Goal: Communication & Community: Answer question/provide support

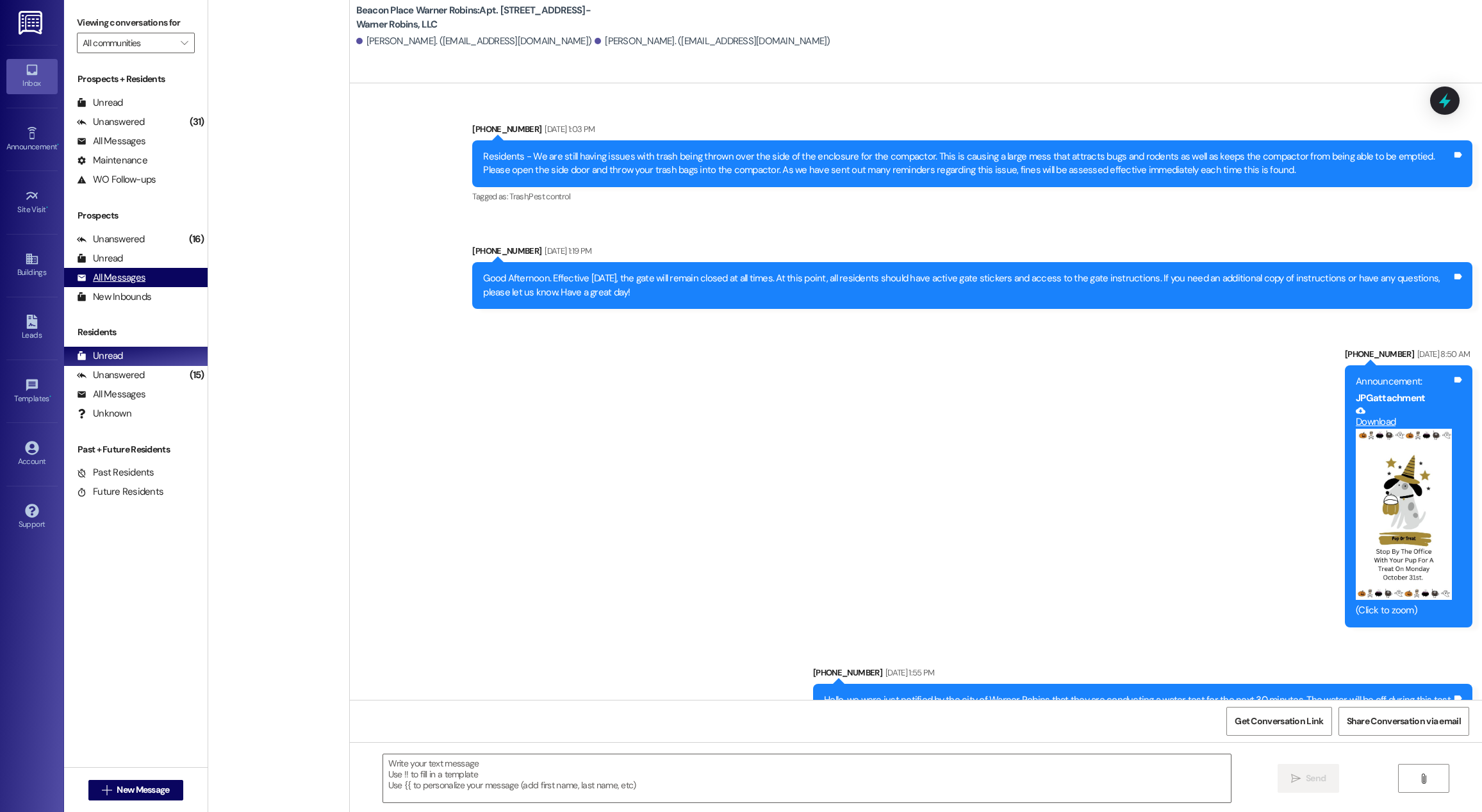
scroll to position [17567, 0]
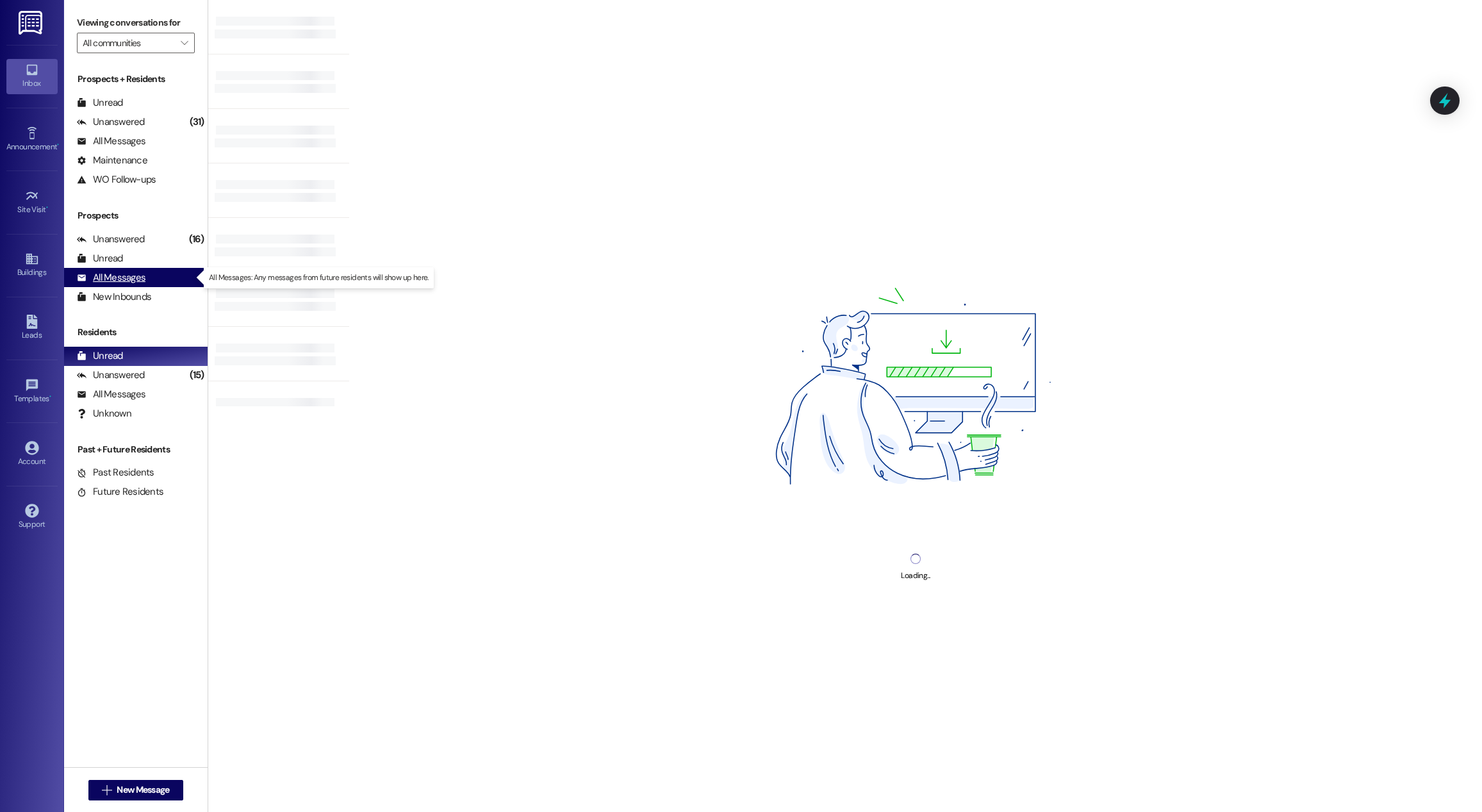
click at [140, 274] on div "All Messages" at bounding box center [111, 277] width 69 height 13
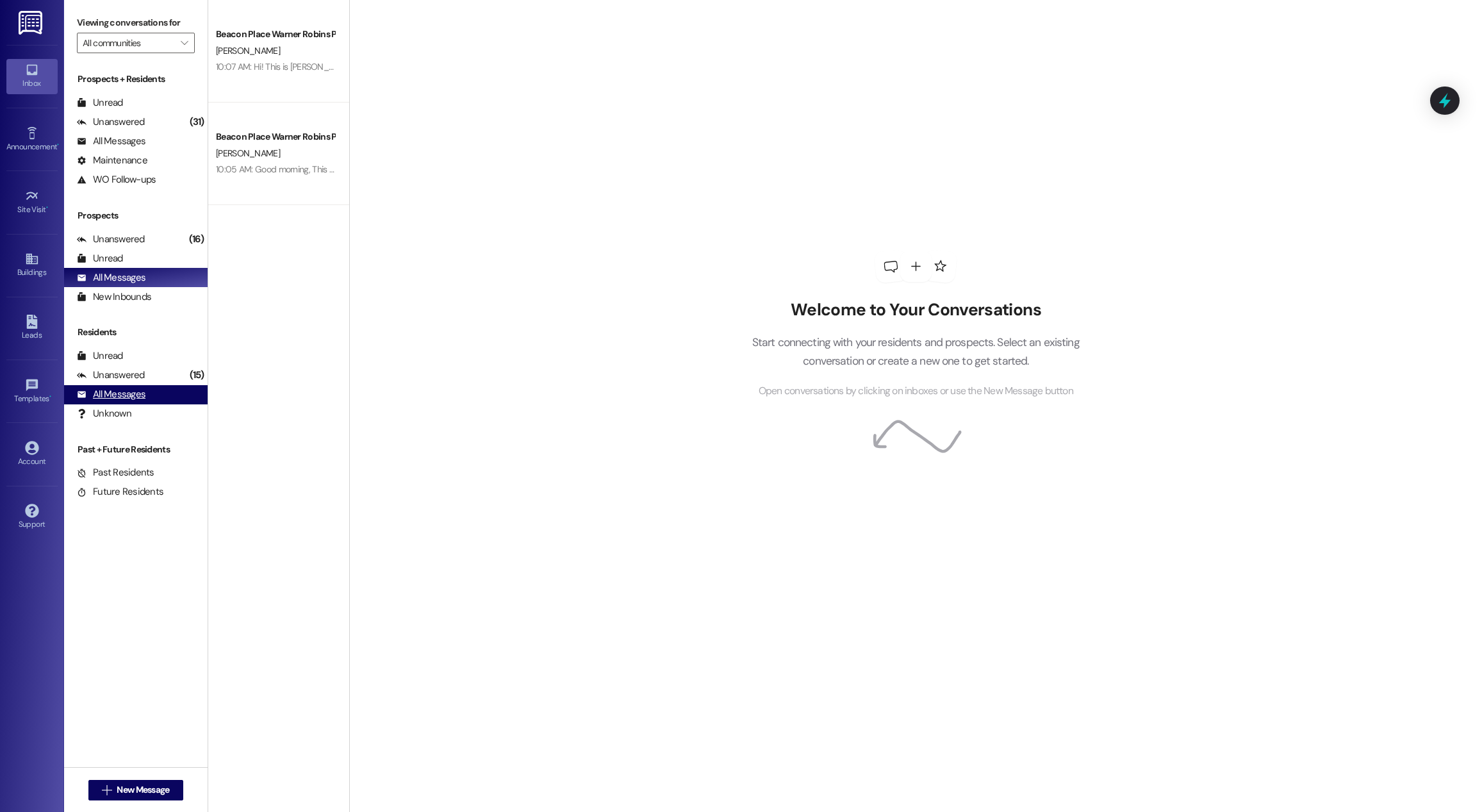
click at [116, 388] on div "All Messages" at bounding box center [111, 394] width 69 height 13
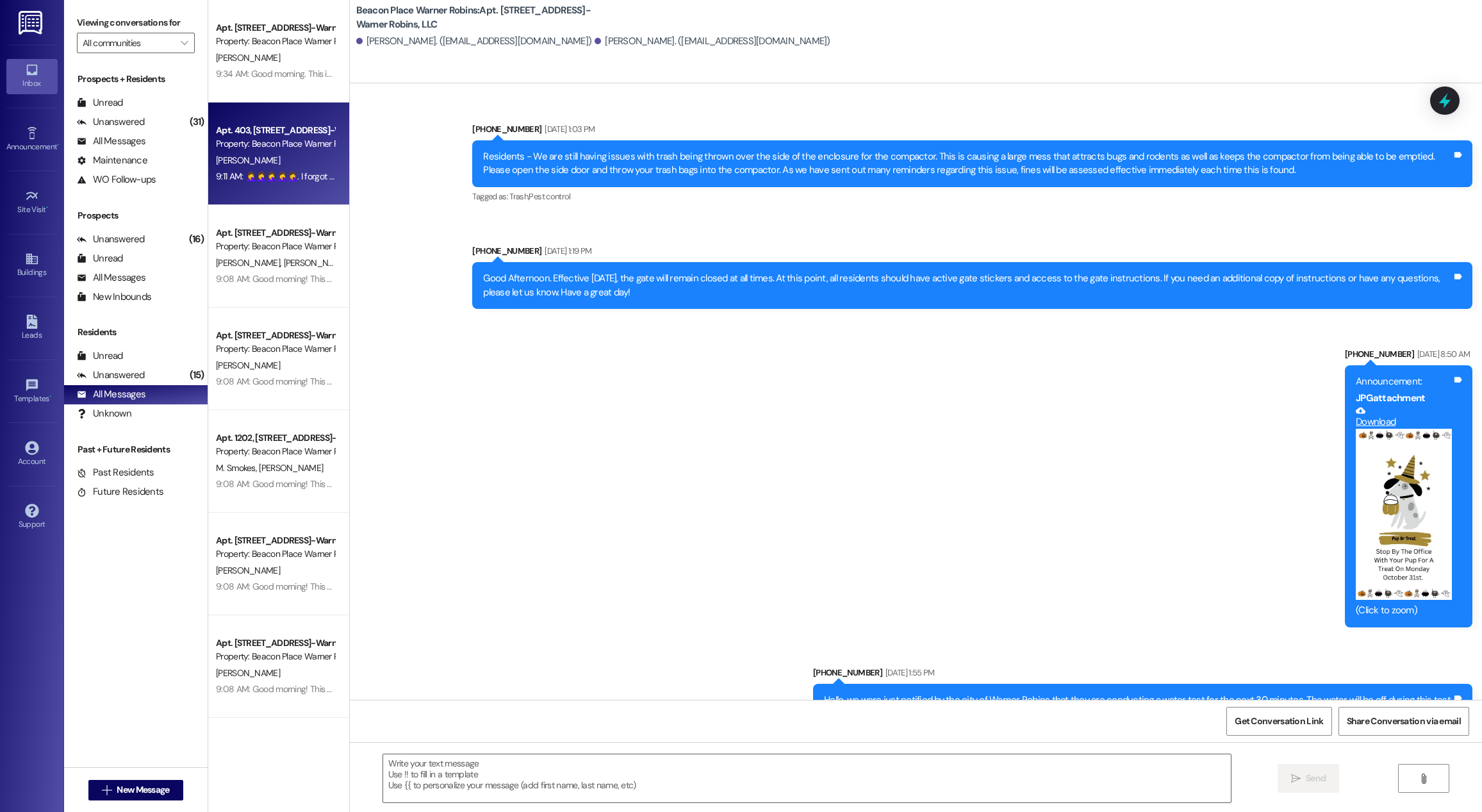
click at [283, 125] on div "Apt. 403, [STREET_ADDRESS]-Warner Robins, LLC" at bounding box center [275, 131] width 118 height 13
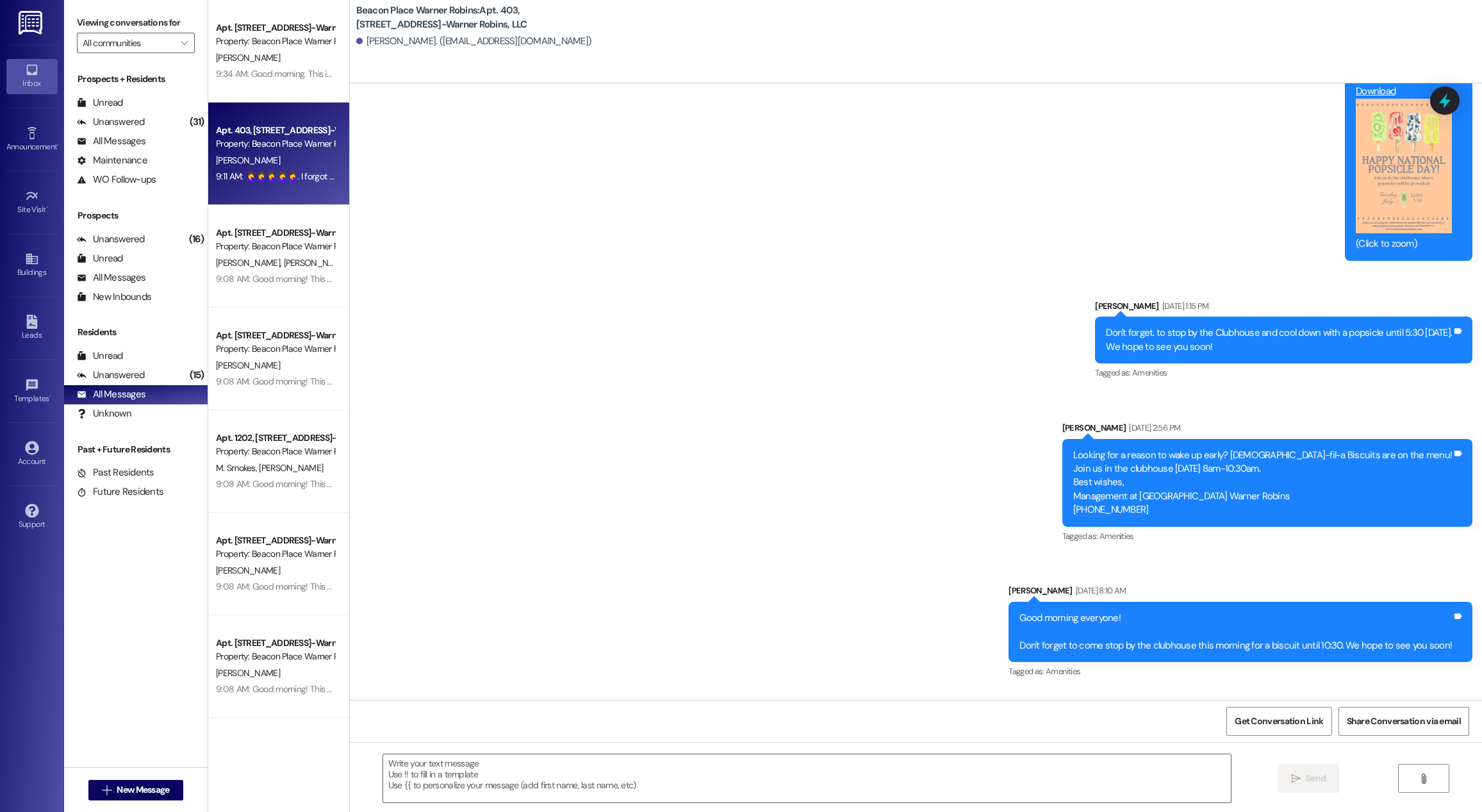
scroll to position [1989, 0]
